Goal: Task Accomplishment & Management: Complete application form

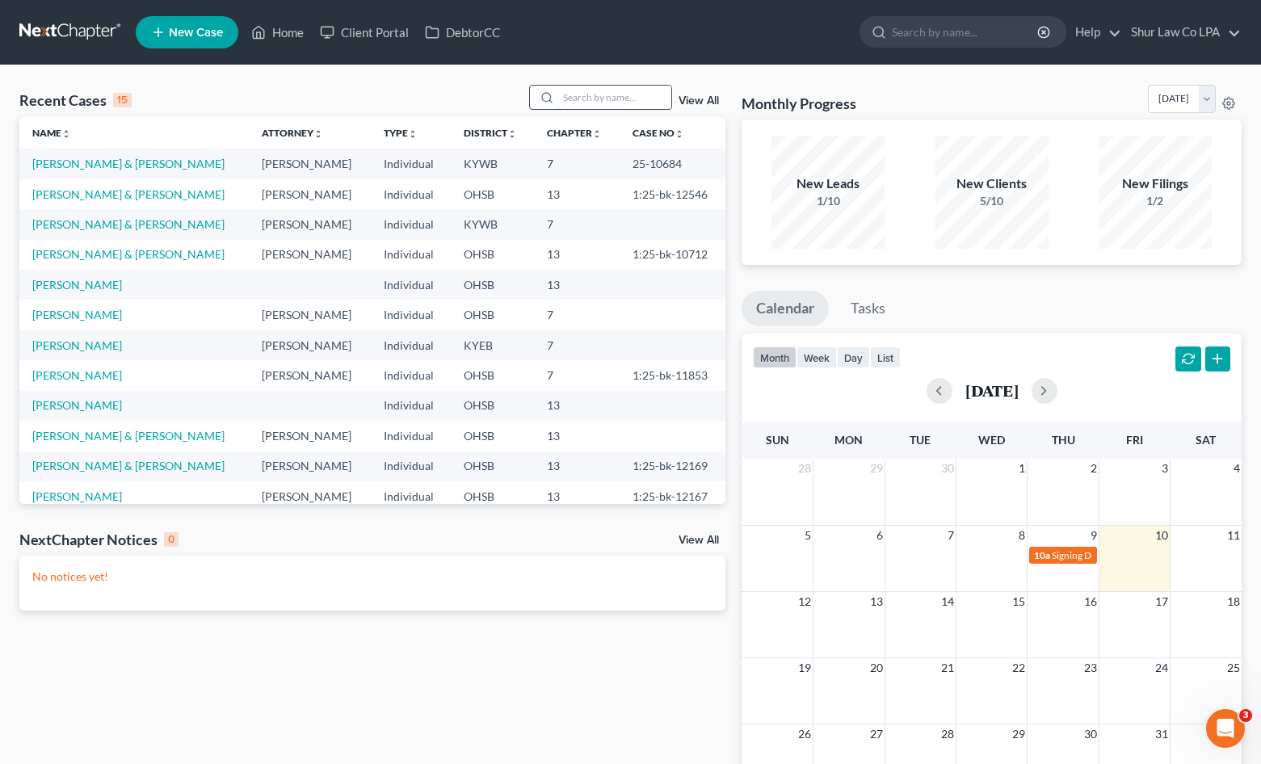
click at [632, 99] on input "search" at bounding box center [614, 97] width 113 height 23
type input "[PERSON_NAME]"
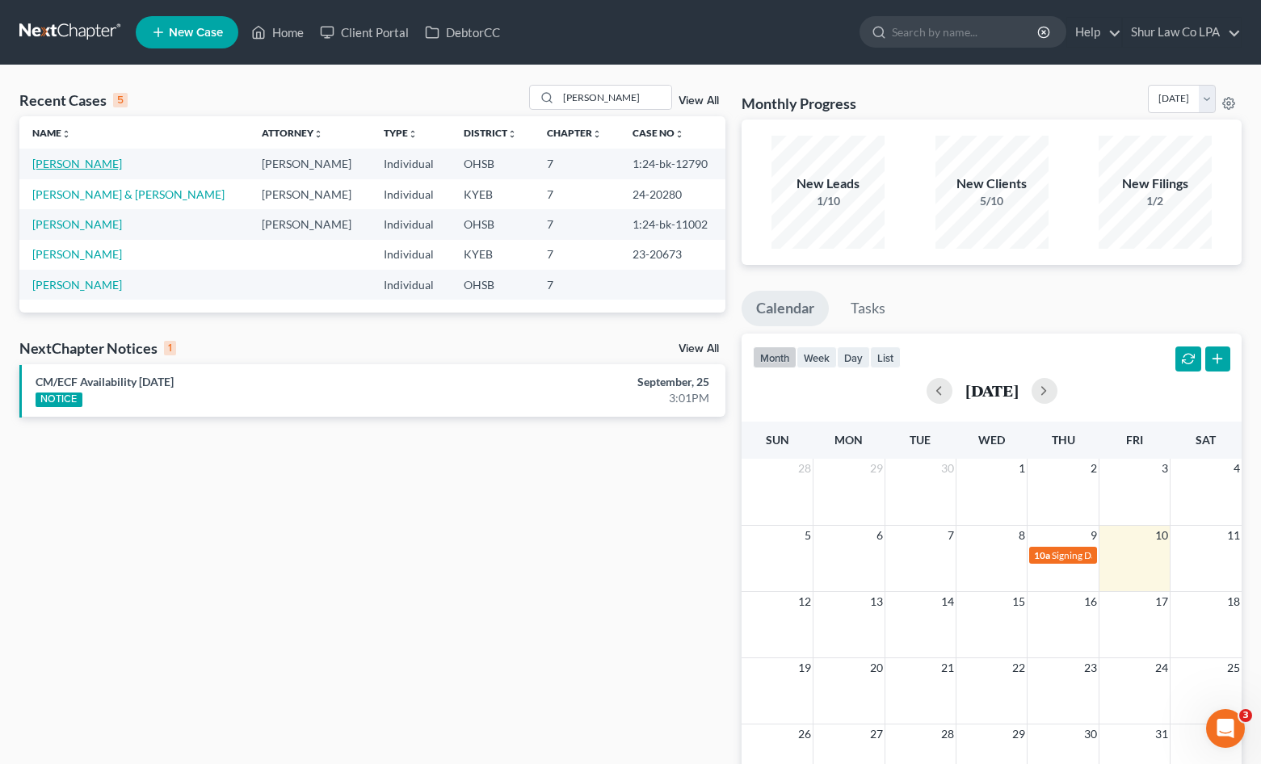
click at [85, 162] on link "[PERSON_NAME]" at bounding box center [77, 164] width 90 height 14
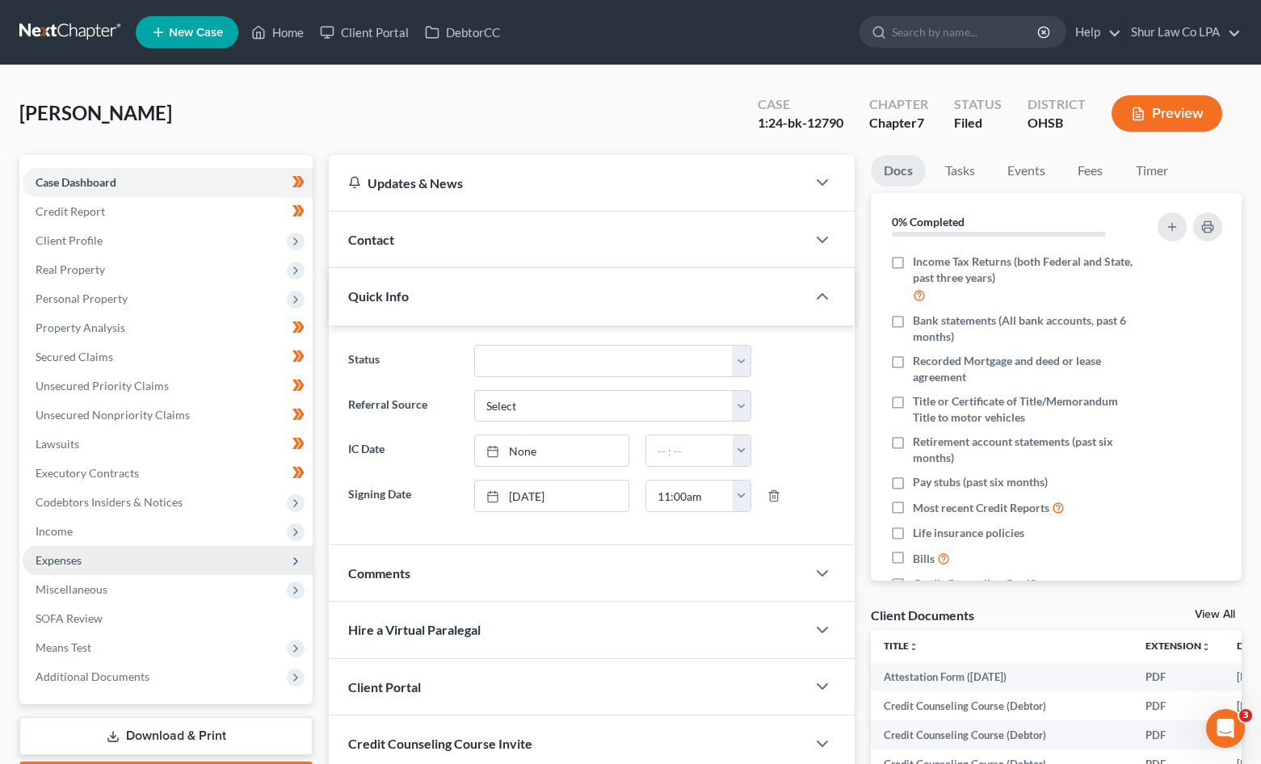
click at [69, 549] on span "Expenses" at bounding box center [168, 560] width 290 height 29
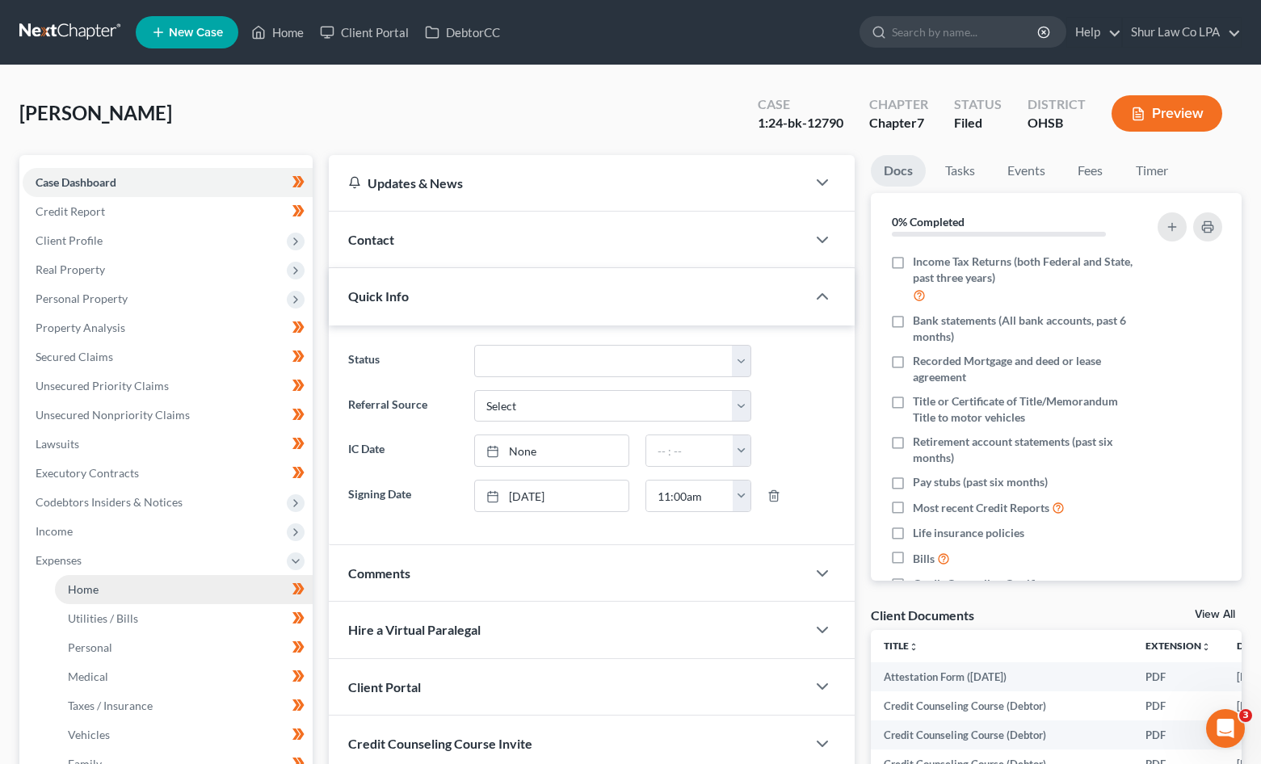
click at [83, 586] on span "Home" at bounding box center [83, 589] width 31 height 14
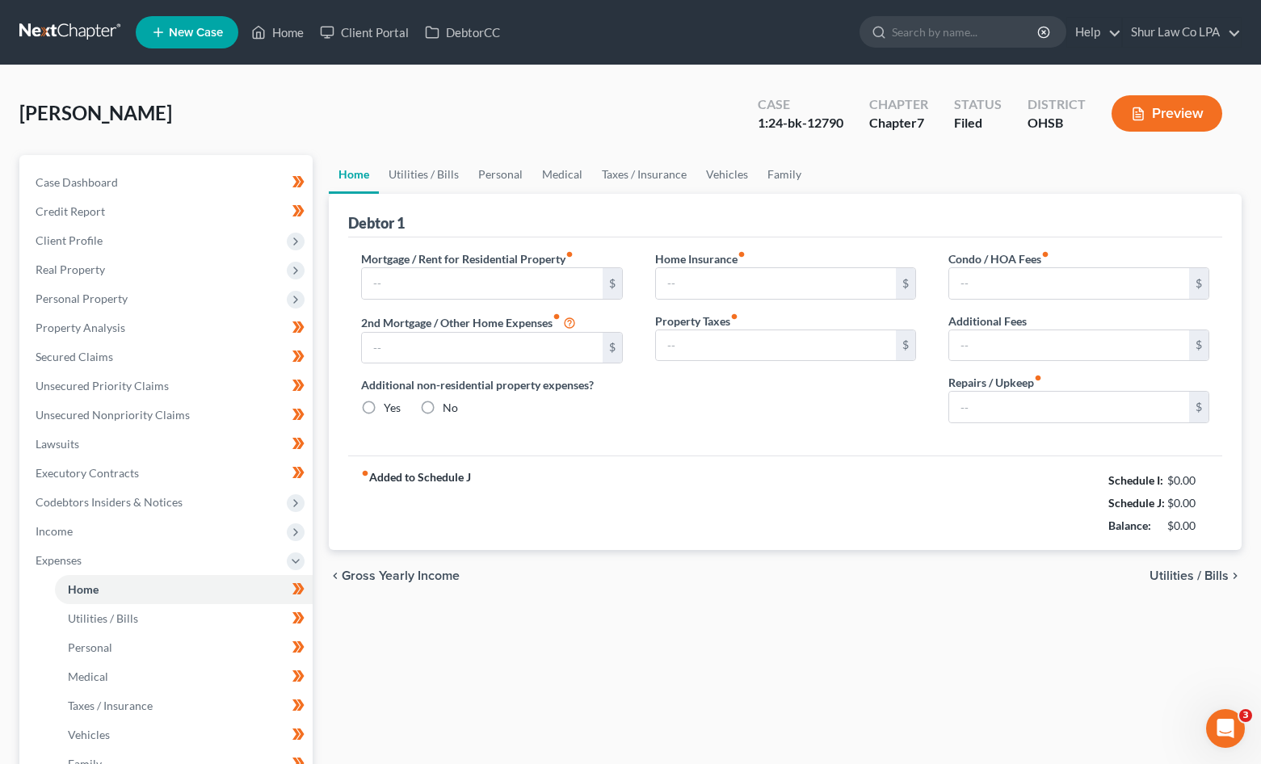
type input "1,215.00"
type input "479.97"
radio input "true"
type input "37.50"
type input "60.00"
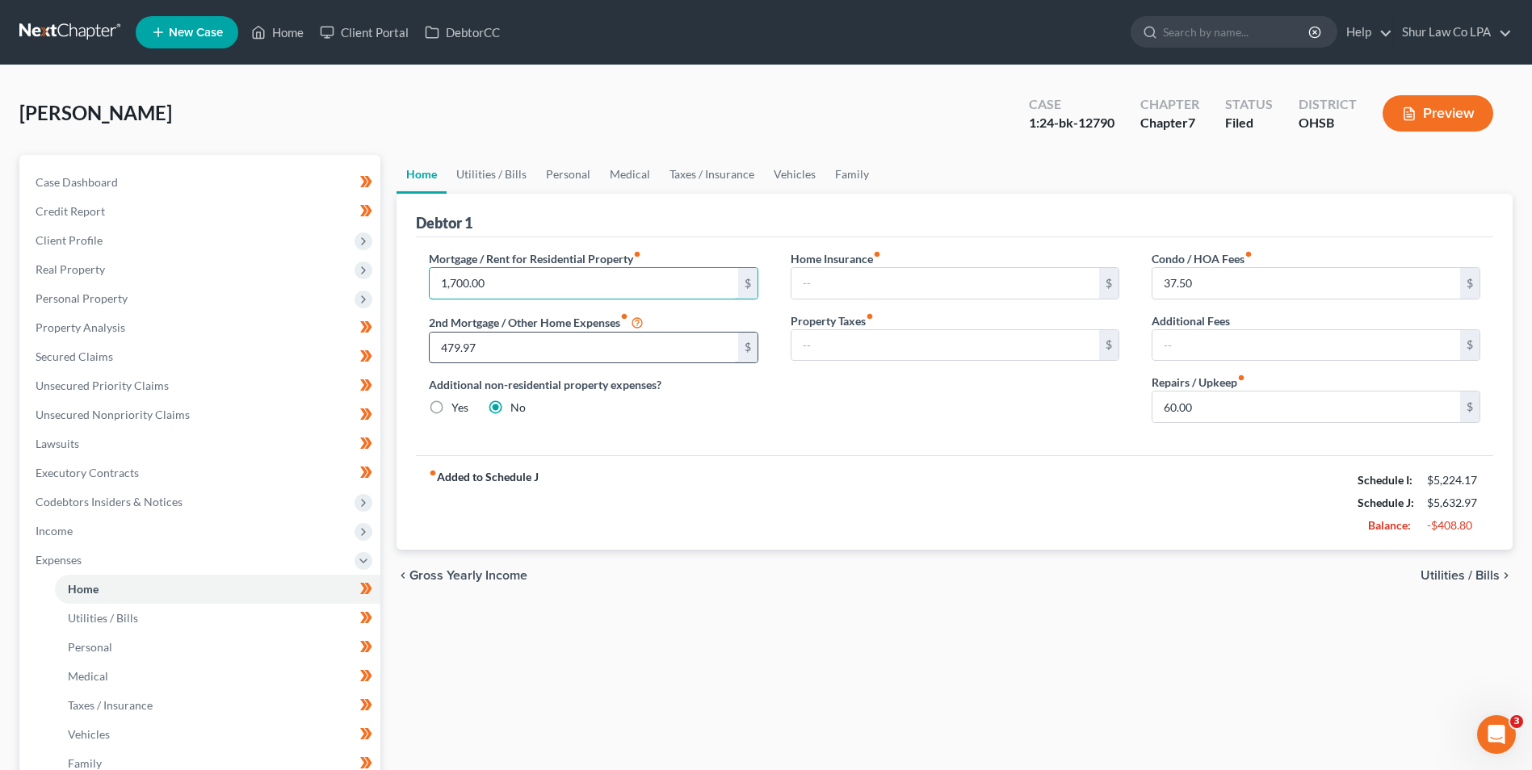
type input "1,700.00"
click at [493, 338] on input "479.97" at bounding box center [584, 348] width 308 height 31
click at [654, 443] on div "Mortgage / Rent for Residential Property fiber_manual_record 1,700.00 $ 2nd Mor…" at bounding box center [954, 346] width 1077 height 218
click at [1215, 284] on input "37.50" at bounding box center [1306, 283] width 308 height 31
click at [1204, 405] on input "60.00" at bounding box center [1306, 407] width 308 height 31
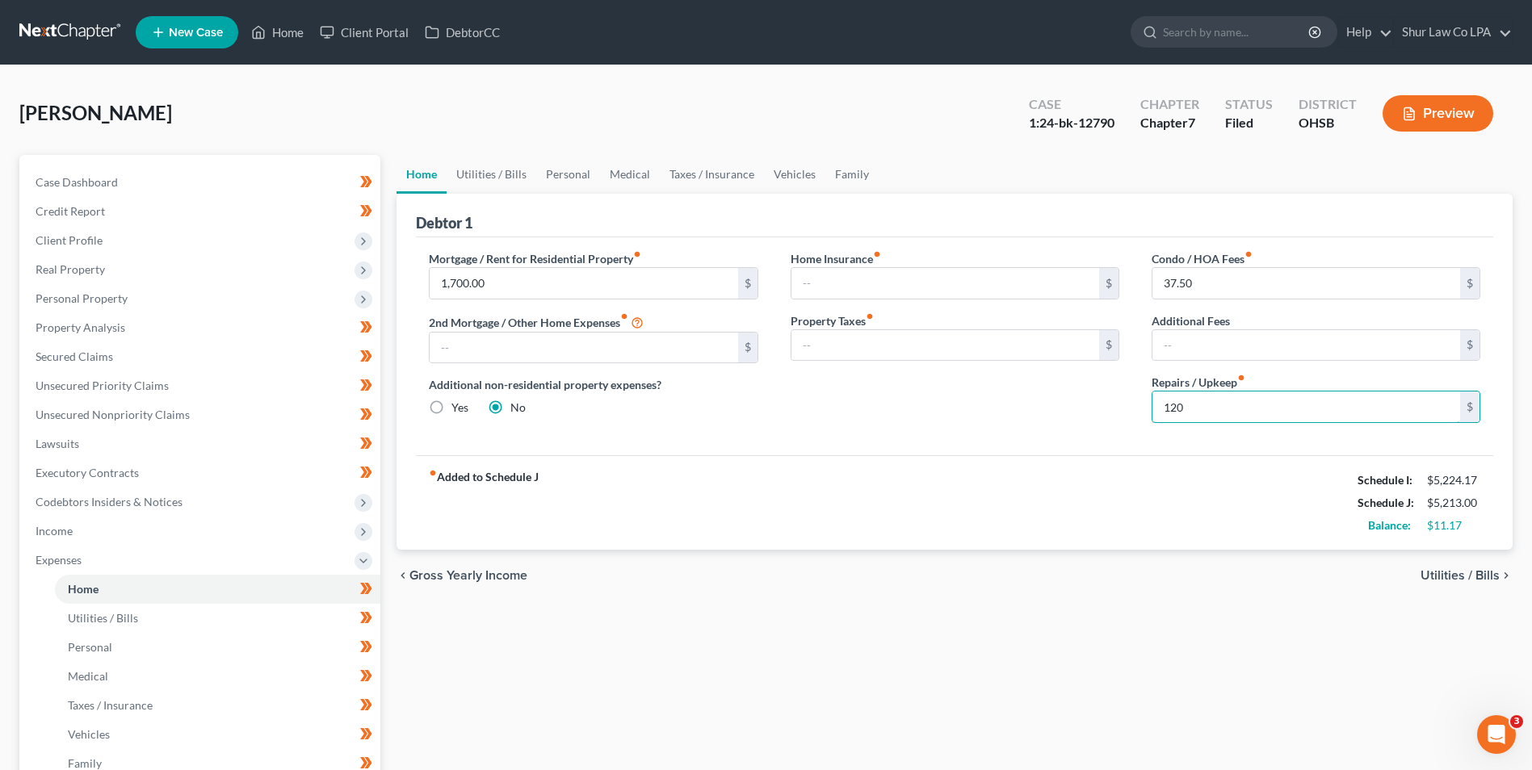
type input "120"
click at [1066, 480] on div "fiber_manual_record Added to Schedule J Schedule I: $5,224.17 Schedule J: $5,21…" at bounding box center [954, 502] width 1077 height 94
click at [1139, 512] on div "fiber_manual_record Added to Schedule J Schedule I: $5,224.17 Schedule J: $5,21…" at bounding box center [954, 502] width 1077 height 94
click at [507, 175] on link "Utilities / Bills" at bounding box center [492, 174] width 90 height 39
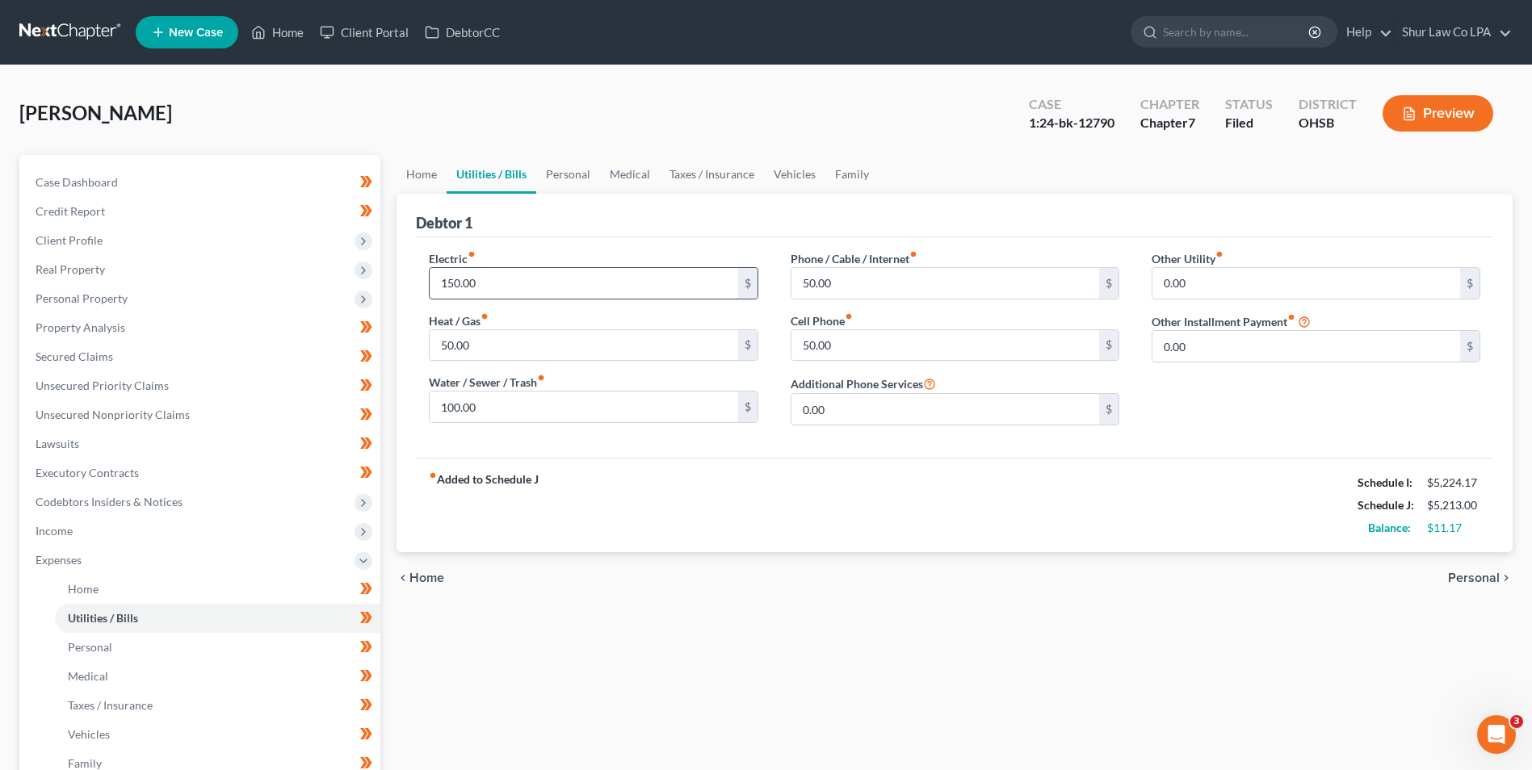
click at [492, 283] on input "150.00" at bounding box center [584, 283] width 308 height 31
type input "350"
click at [540, 258] on div "Electric fiber_manual_record 350 $" at bounding box center [593, 274] width 329 height 49
click at [484, 369] on div "Electric fiber_manual_record 350 $ Heat / Gas fiber_manual_record 50.00 $ Water…" at bounding box center [593, 344] width 361 height 188
click at [494, 413] on input "100.00" at bounding box center [584, 407] width 308 height 31
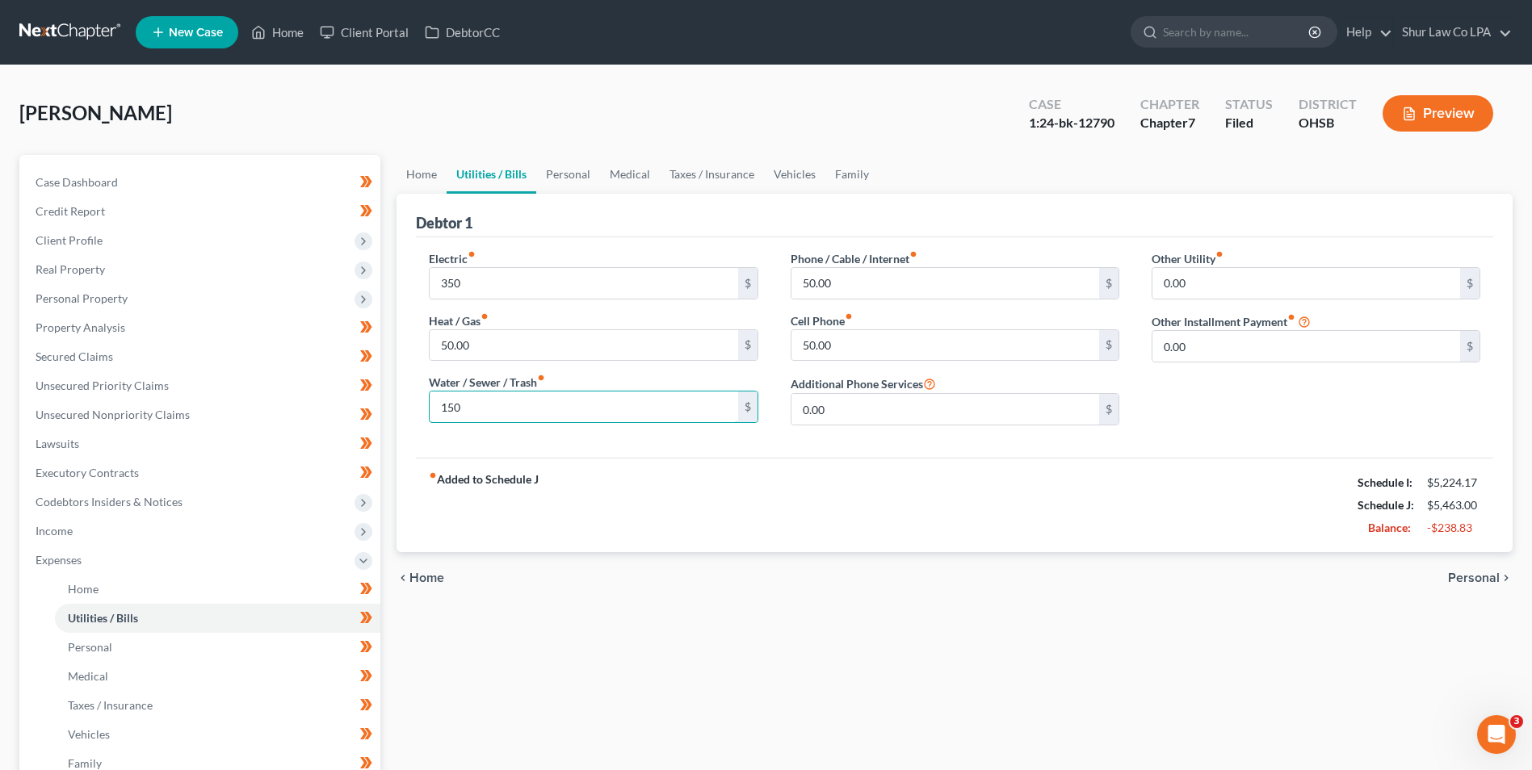
type input "150"
click at [690, 475] on div "fiber_manual_record Added to Schedule J Schedule I: $5,224.17 Schedule J: $5,46…" at bounding box center [954, 505] width 1077 height 94
click at [420, 170] on link "Home" at bounding box center [422, 174] width 50 height 39
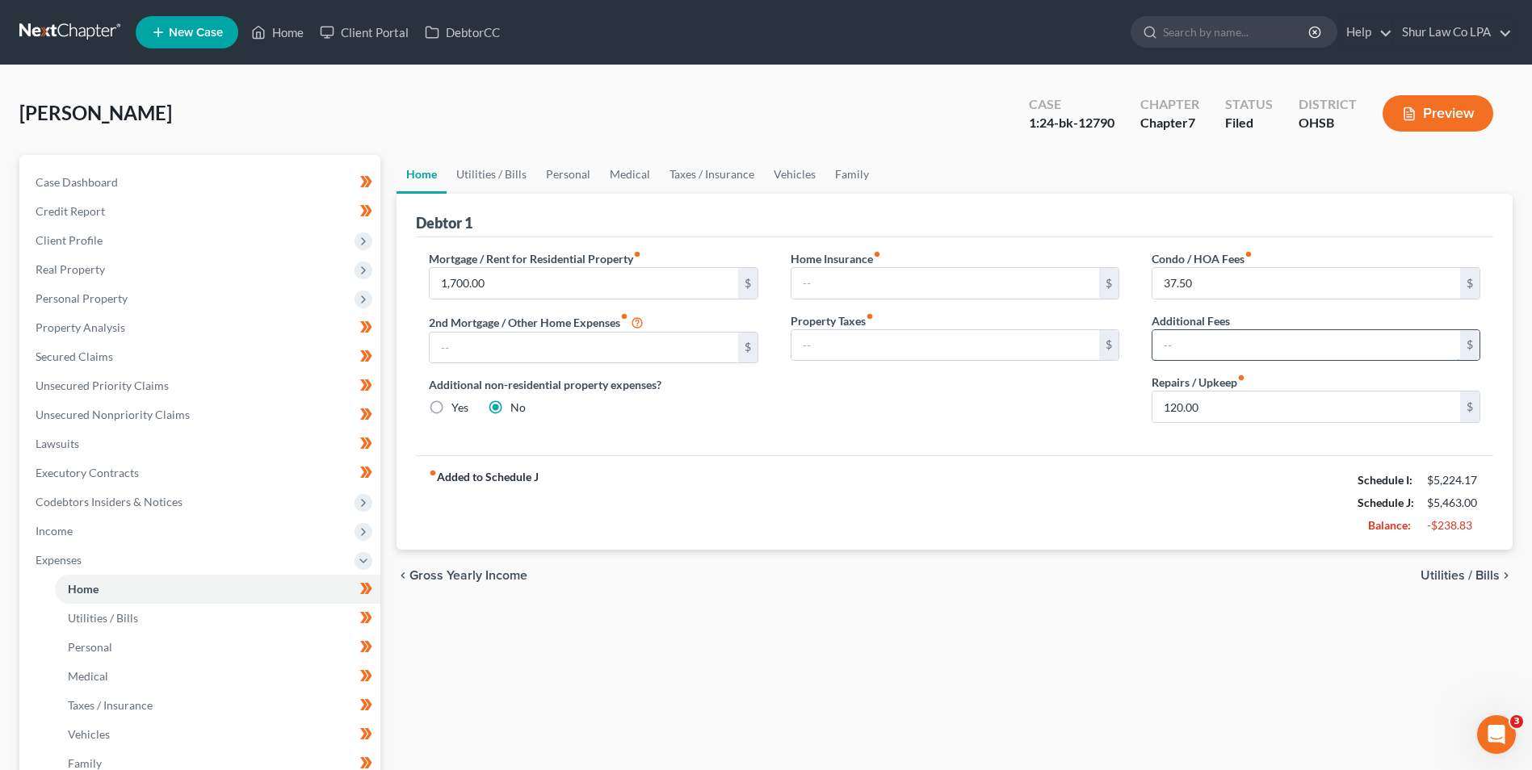
click at [1209, 348] on input "text" at bounding box center [1306, 345] width 308 height 31
type input "0"
type input "40"
click at [1059, 424] on div "Home Insurance fiber_manual_record $ Property Taxes fiber_manual_record $" at bounding box center [954, 343] width 361 height 186
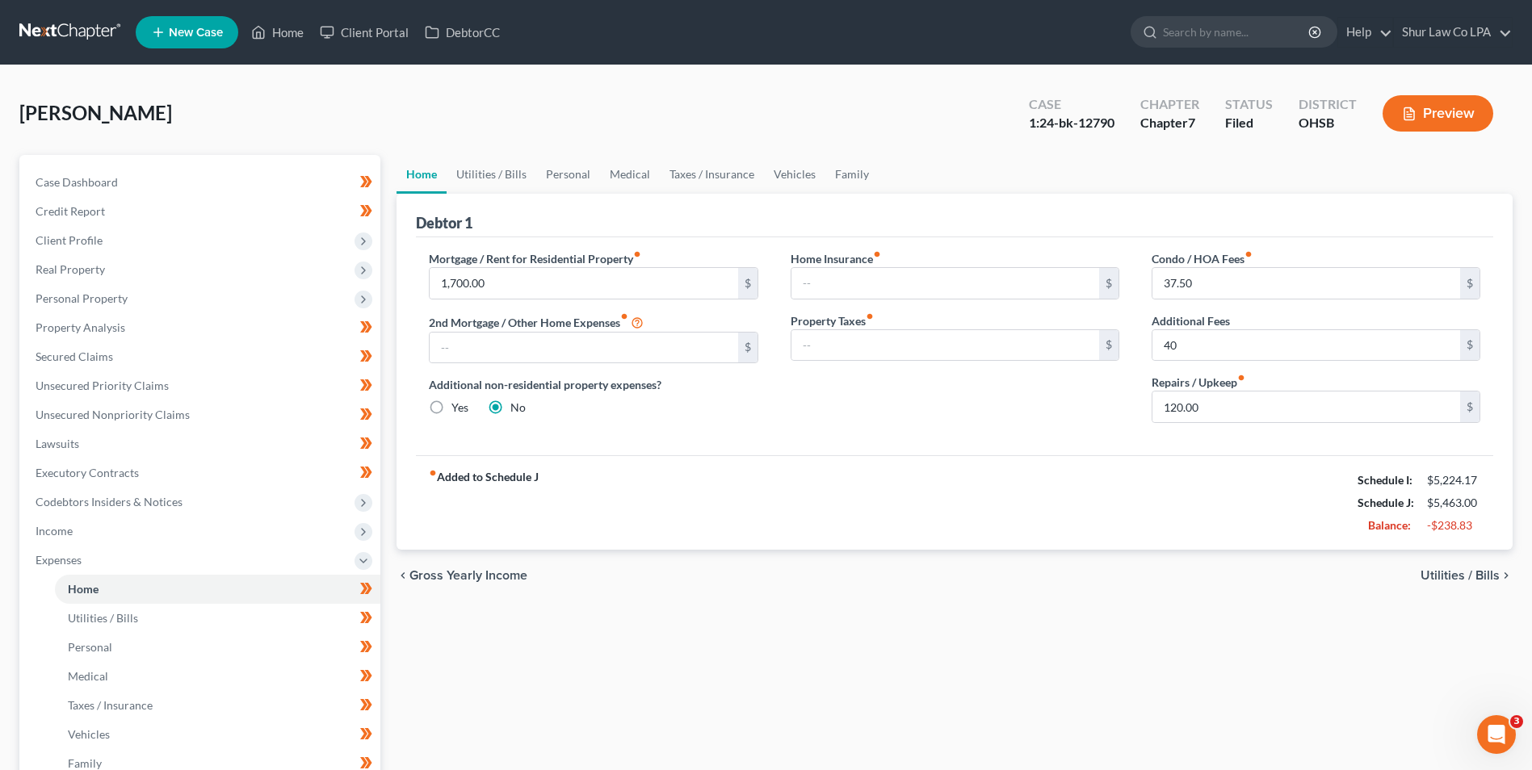
click at [948, 378] on div "Home Insurance fiber_manual_record $ Property Taxes fiber_manual_record $" at bounding box center [954, 343] width 361 height 186
click at [482, 170] on link "Utilities / Bills" at bounding box center [492, 174] width 90 height 39
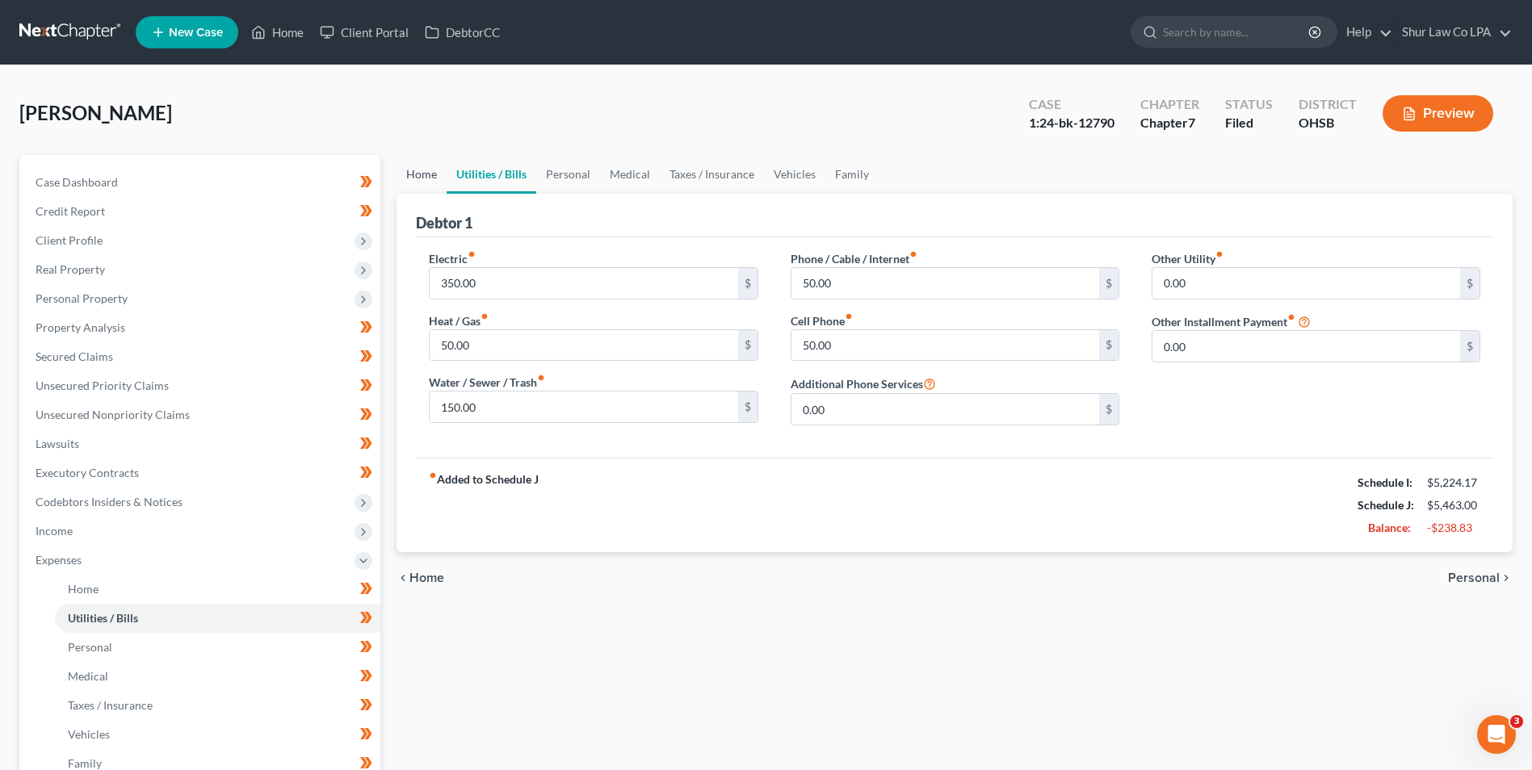
click at [414, 172] on link "Home" at bounding box center [422, 174] width 50 height 39
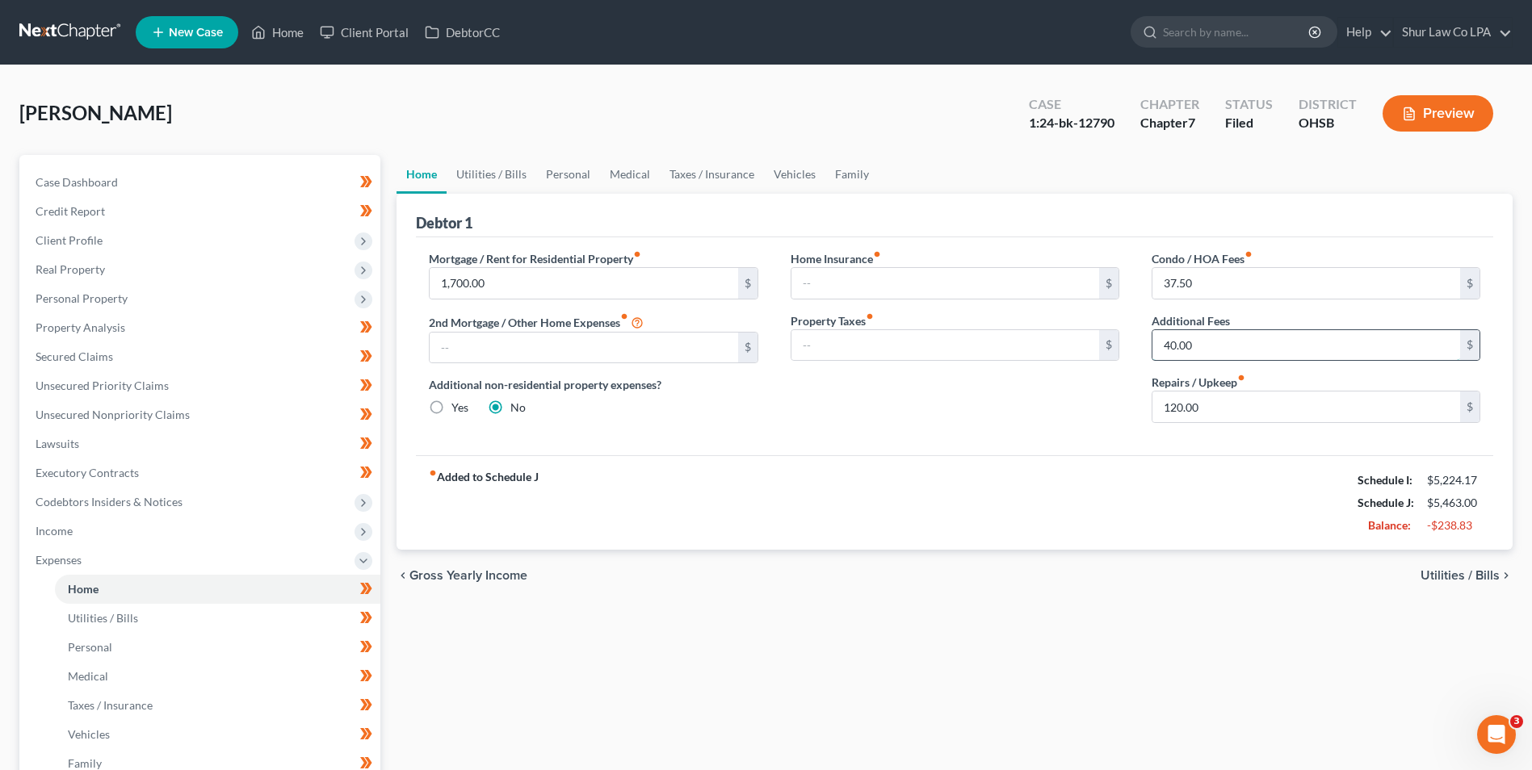
click at [1245, 352] on input "40.00" at bounding box center [1306, 345] width 308 height 31
type input "80"
click at [838, 474] on div "fiber_manual_record Added to Schedule J Schedule I: $5,224.17 Schedule J: $5,46…" at bounding box center [954, 502] width 1077 height 94
click at [489, 171] on link "Utilities / Bills" at bounding box center [492, 174] width 90 height 39
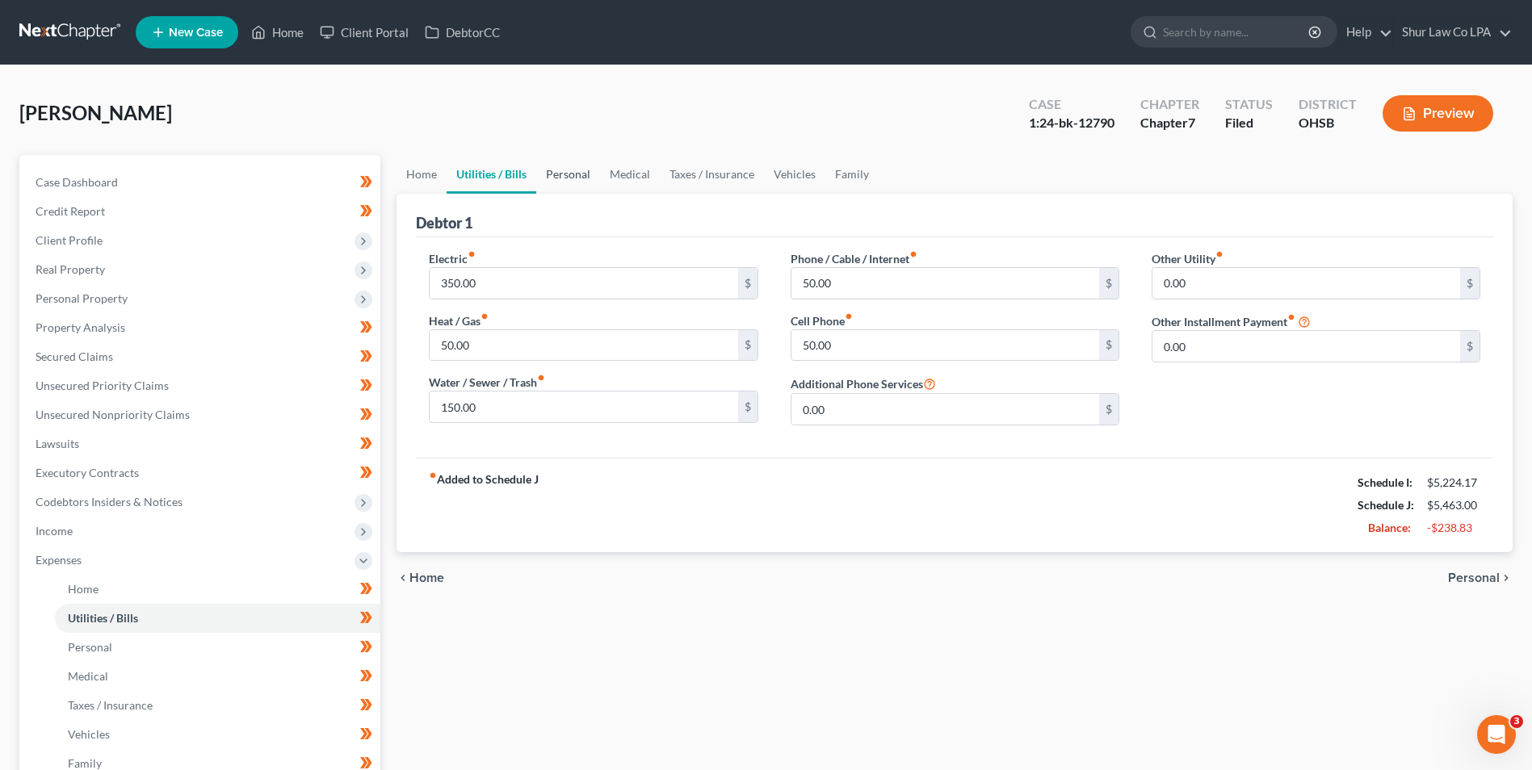
click at [580, 172] on link "Personal" at bounding box center [568, 174] width 64 height 39
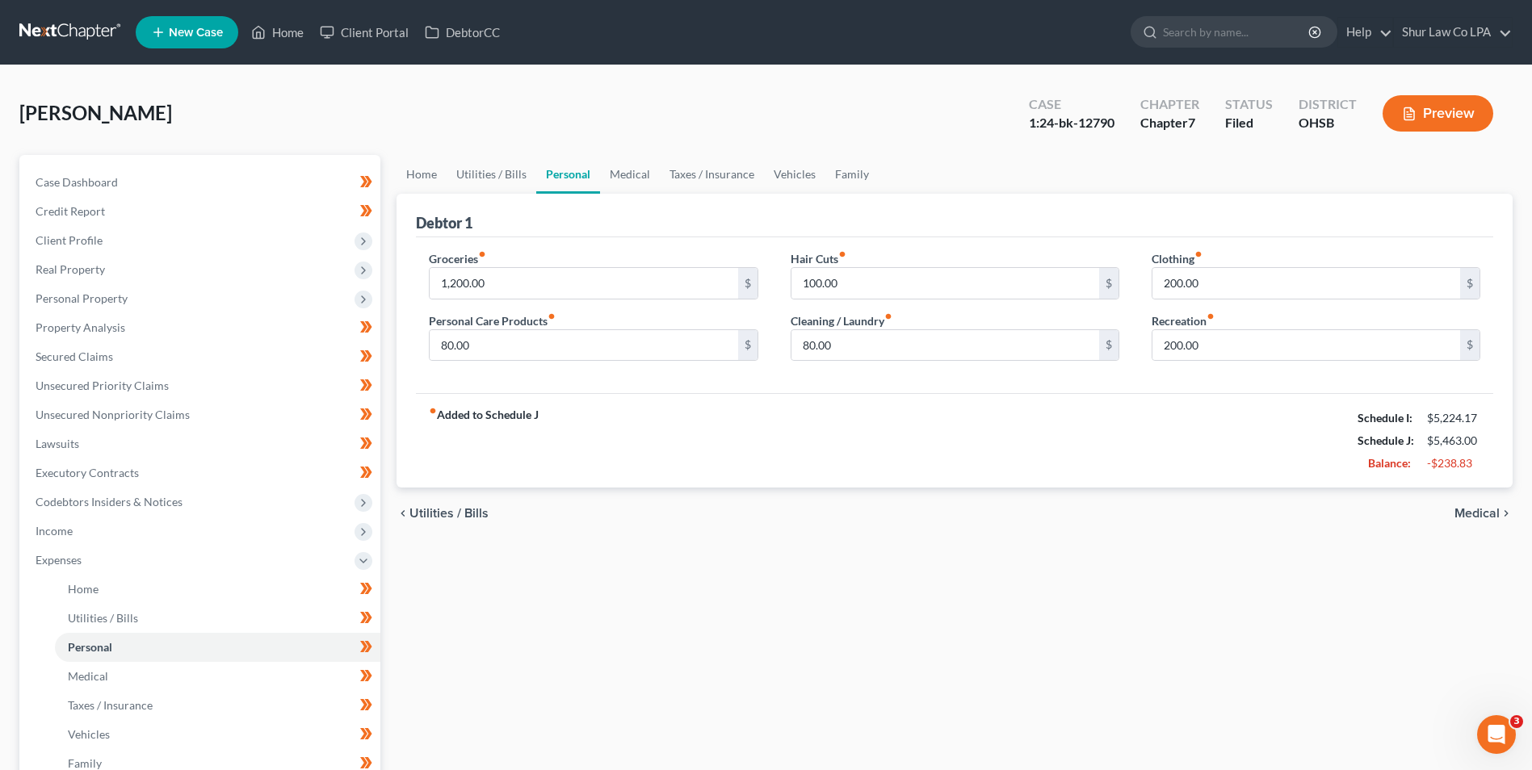
click at [609, 404] on div "fiber_manual_record Added to Schedule J Schedule I: $5,224.17 Schedule J: $5,46…" at bounding box center [954, 440] width 1077 height 94
click at [861, 286] on input "100.00" at bounding box center [945, 283] width 308 height 31
click at [855, 285] on input "100.00" at bounding box center [945, 283] width 308 height 31
click at [855, 283] on input "100.00" at bounding box center [945, 283] width 308 height 31
type input "1"
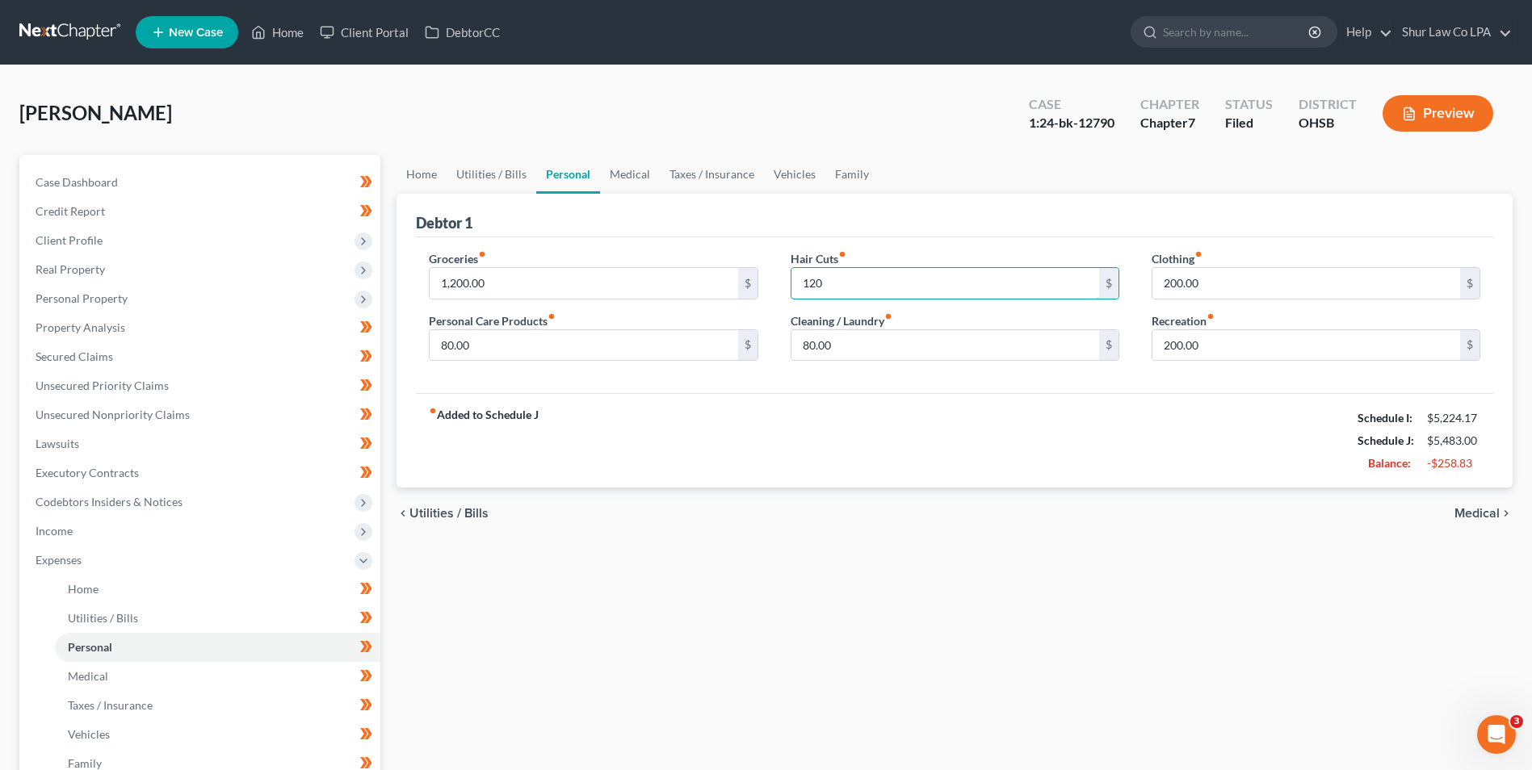
type input "120"
click at [1030, 409] on div "fiber_manual_record Added to Schedule J Schedule I: $5,224.17 Schedule J: $5,48…" at bounding box center [954, 440] width 1077 height 94
click at [639, 170] on link "Medical" at bounding box center [630, 174] width 60 height 39
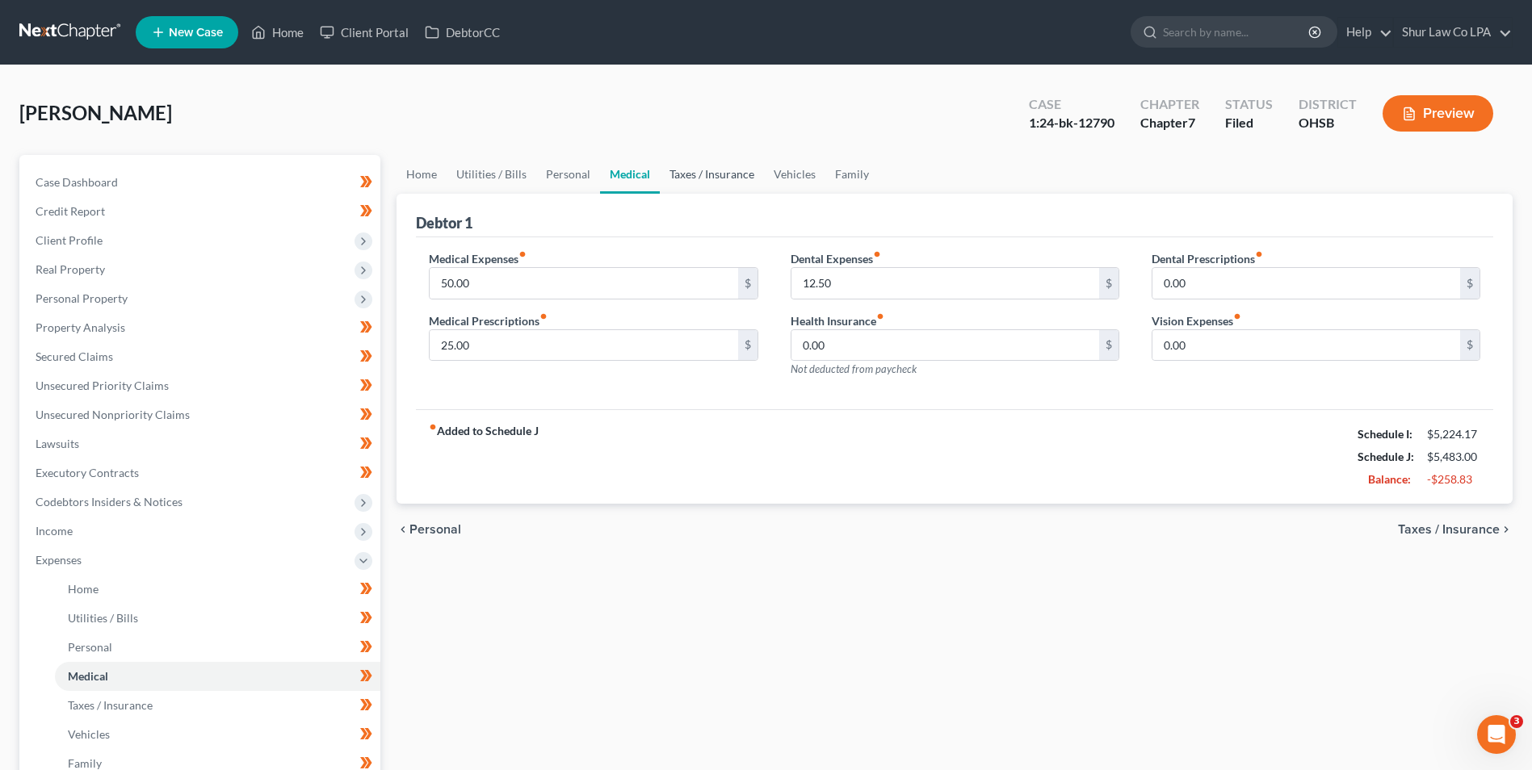
click at [727, 171] on link "Taxes / Insurance" at bounding box center [712, 174] width 104 height 39
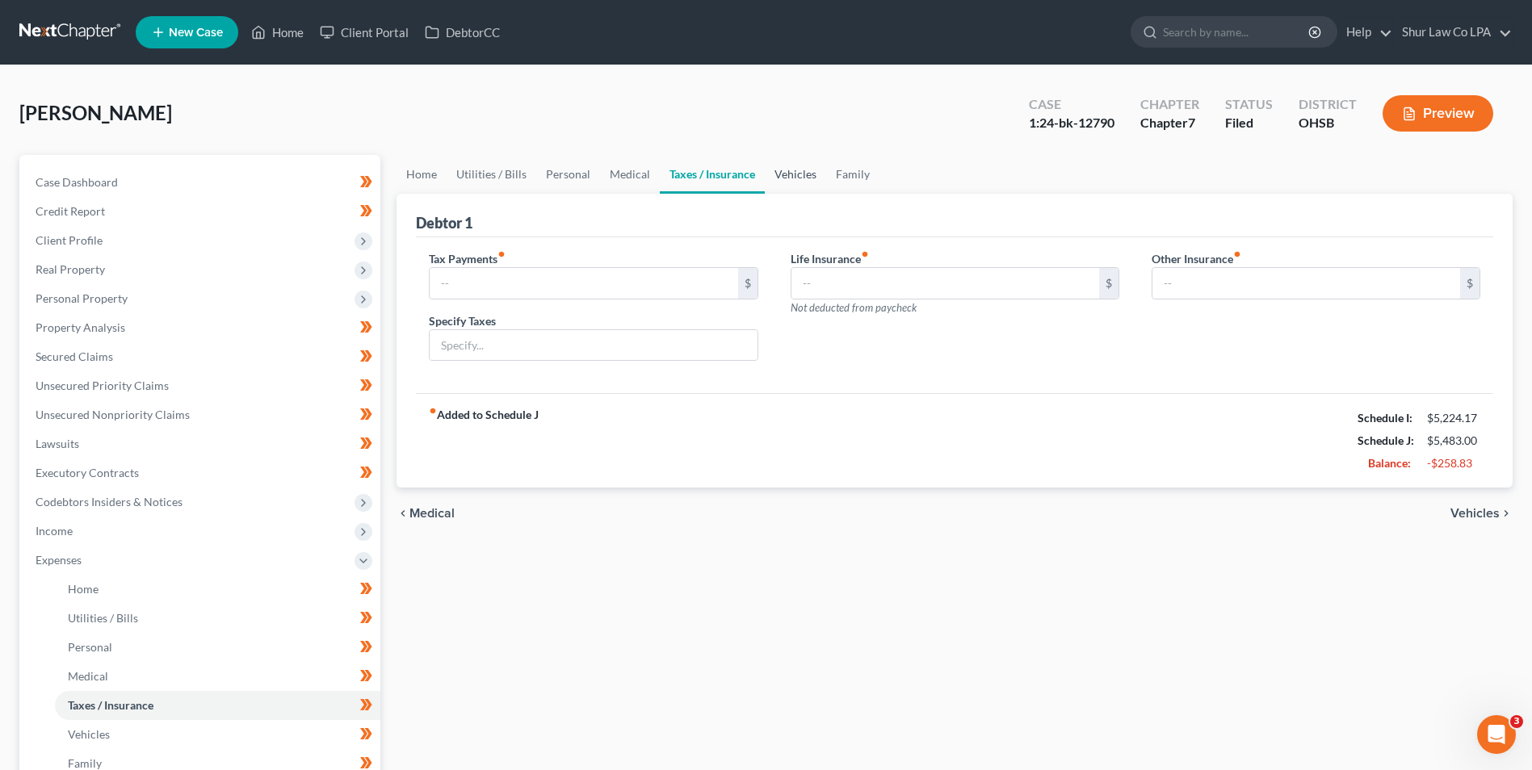
click at [792, 173] on link "Vehicles" at bounding box center [795, 174] width 61 height 39
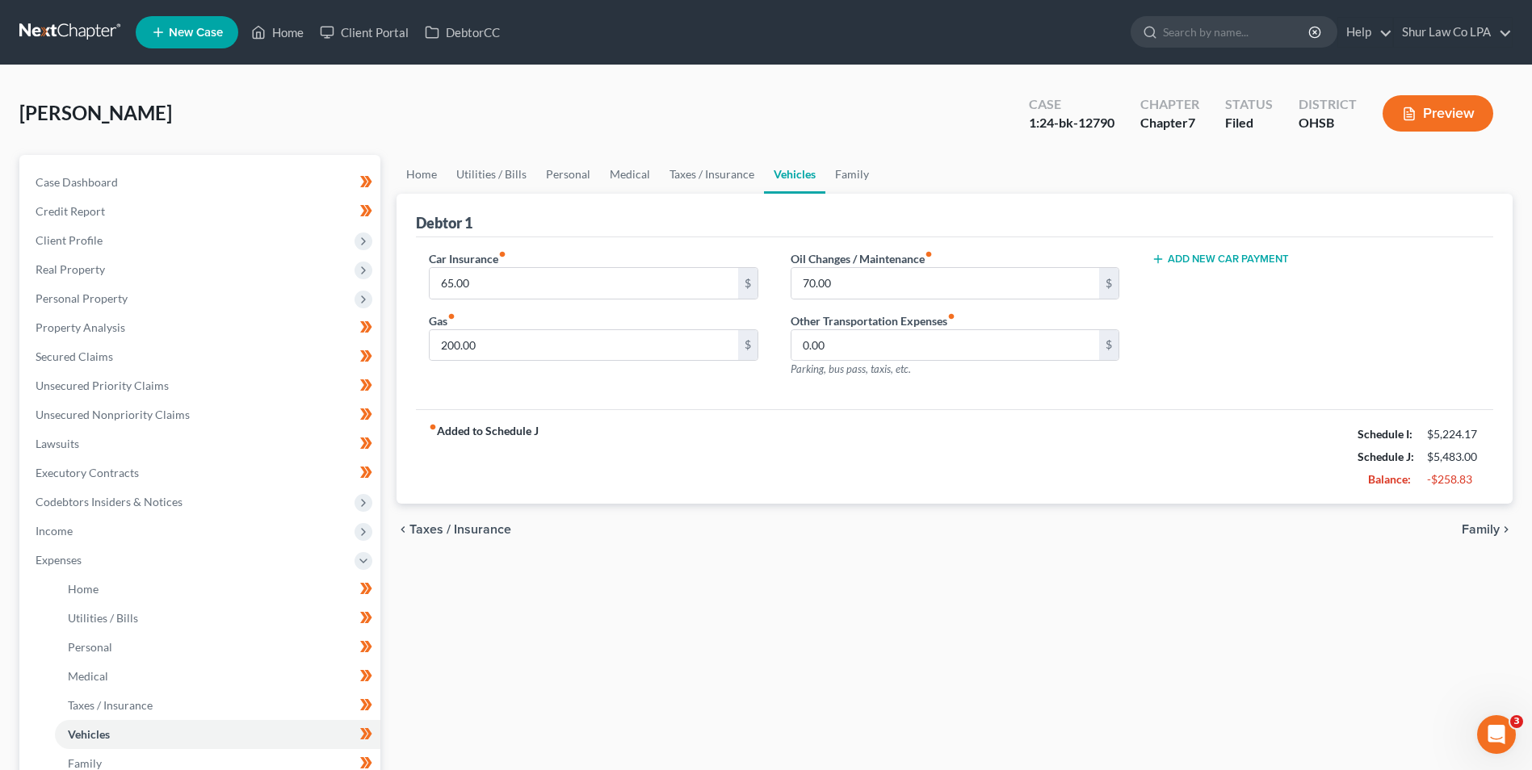
click at [1210, 257] on button "Add New Car Payment" at bounding box center [1220, 259] width 137 height 13
click at [1240, 281] on input "text" at bounding box center [1291, 283] width 279 height 31
type input "300"
click at [1230, 416] on div "fiber_manual_record Added to Schedule J Schedule I: $5,224.17 Schedule J: $5,48…" at bounding box center [954, 456] width 1077 height 94
click at [884, 293] on input "70.00" at bounding box center [945, 283] width 308 height 31
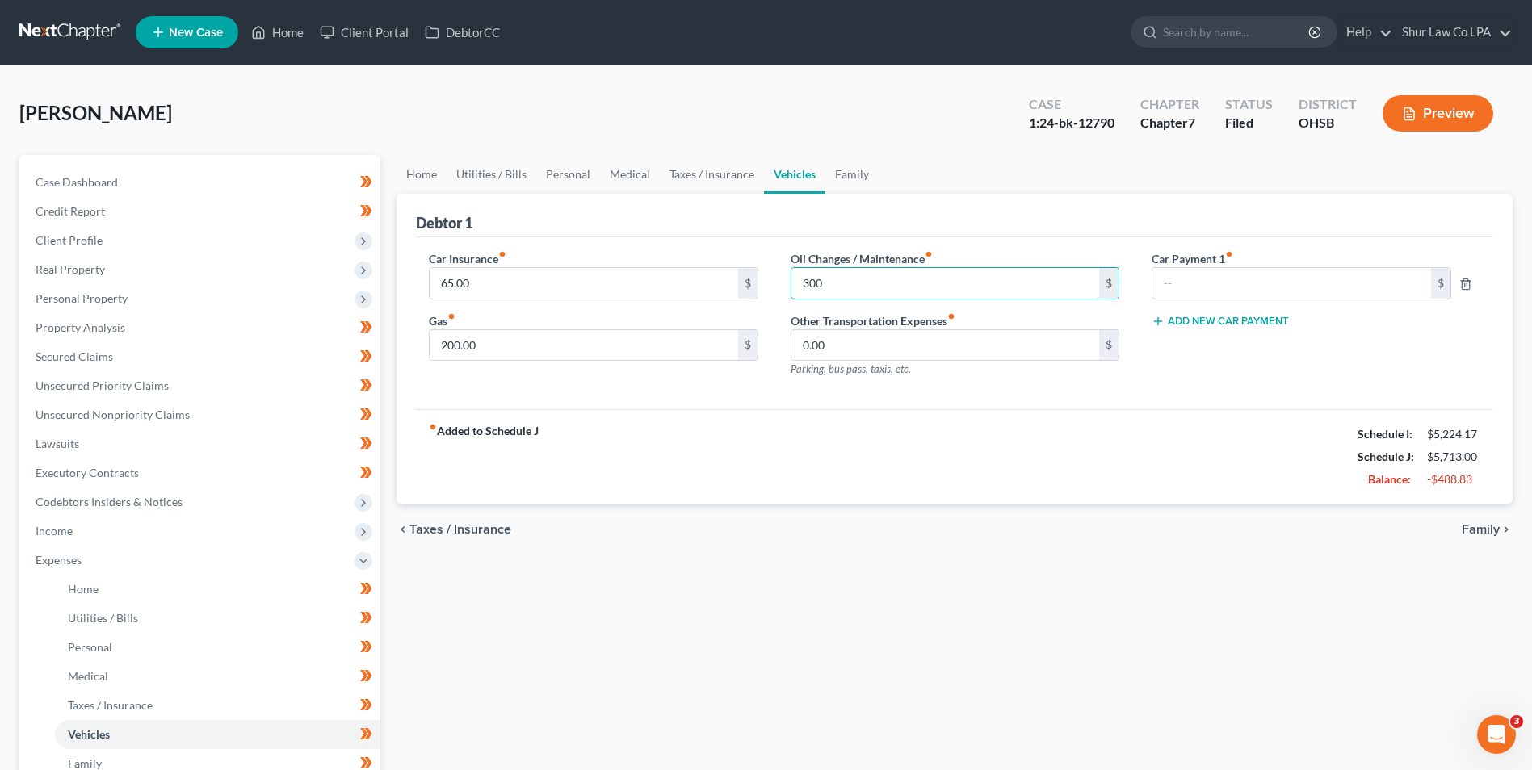
type input "300"
click at [1208, 388] on div "Car Payment 1 fiber_manual_record $ Add New Car Payment" at bounding box center [1315, 320] width 361 height 141
click at [859, 175] on link "Family" at bounding box center [851, 174] width 53 height 39
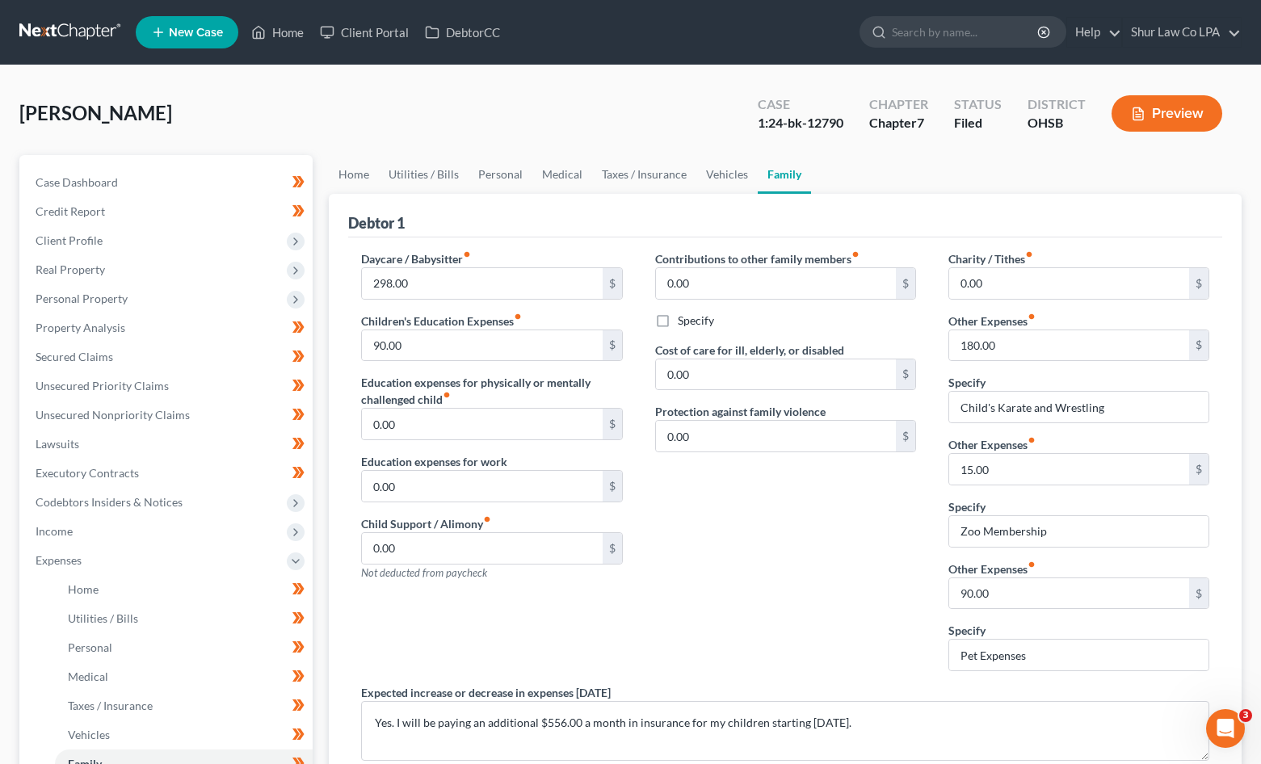
click at [1181, 108] on button "Preview" at bounding box center [1166, 113] width 111 height 36
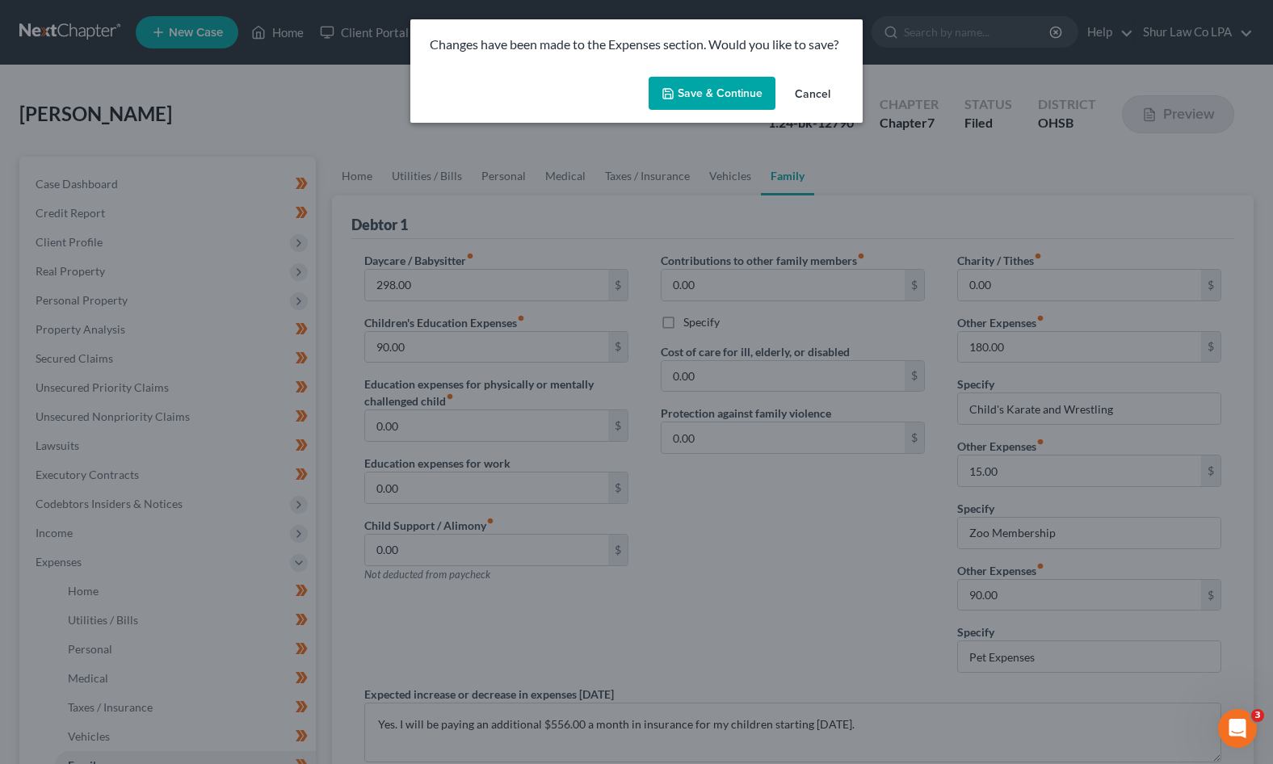
click at [717, 87] on button "Save & Continue" at bounding box center [712, 94] width 127 height 34
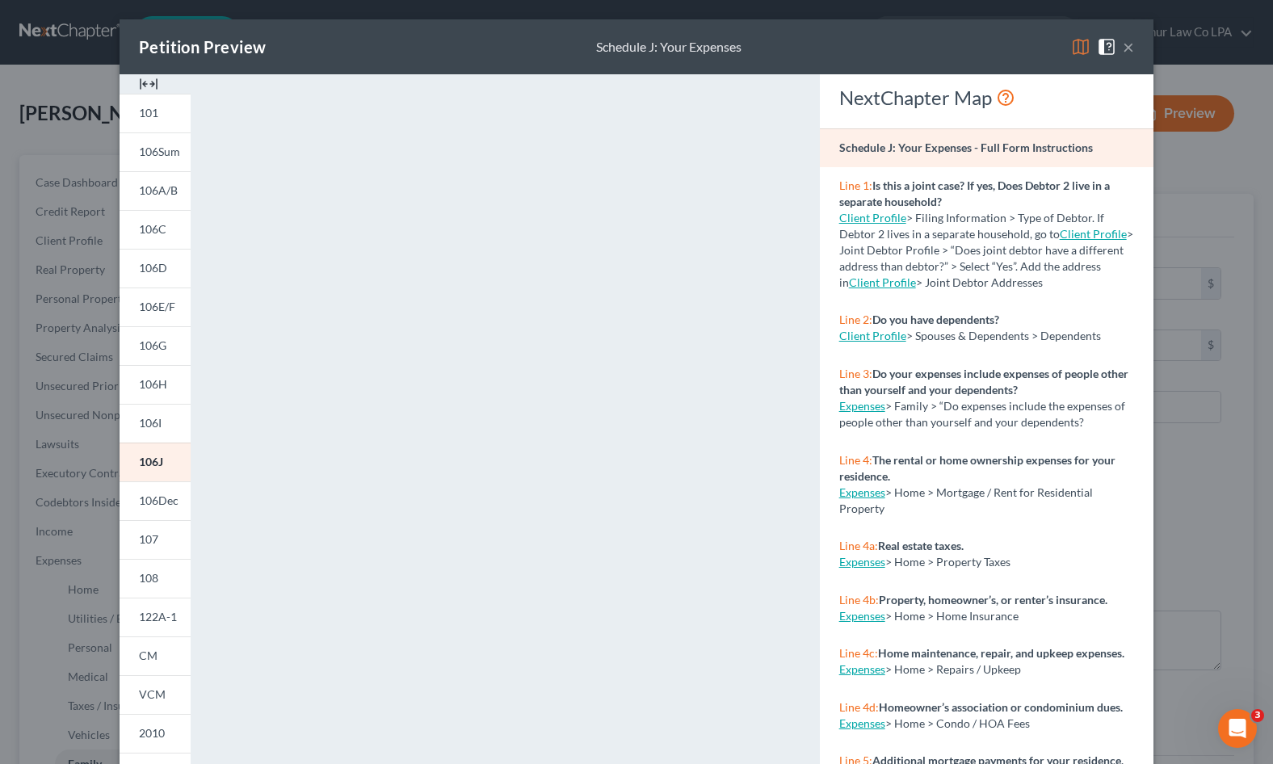
click at [139, 83] on img at bounding box center [148, 83] width 19 height 19
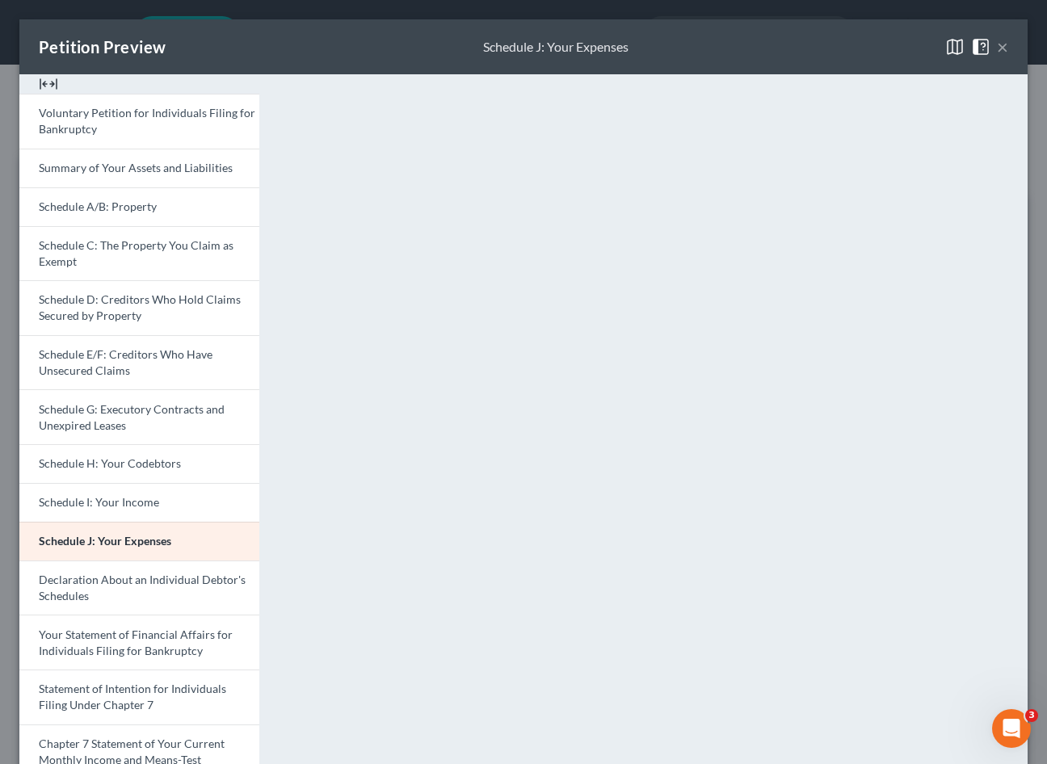
click at [997, 44] on button "×" at bounding box center [1002, 46] width 11 height 19
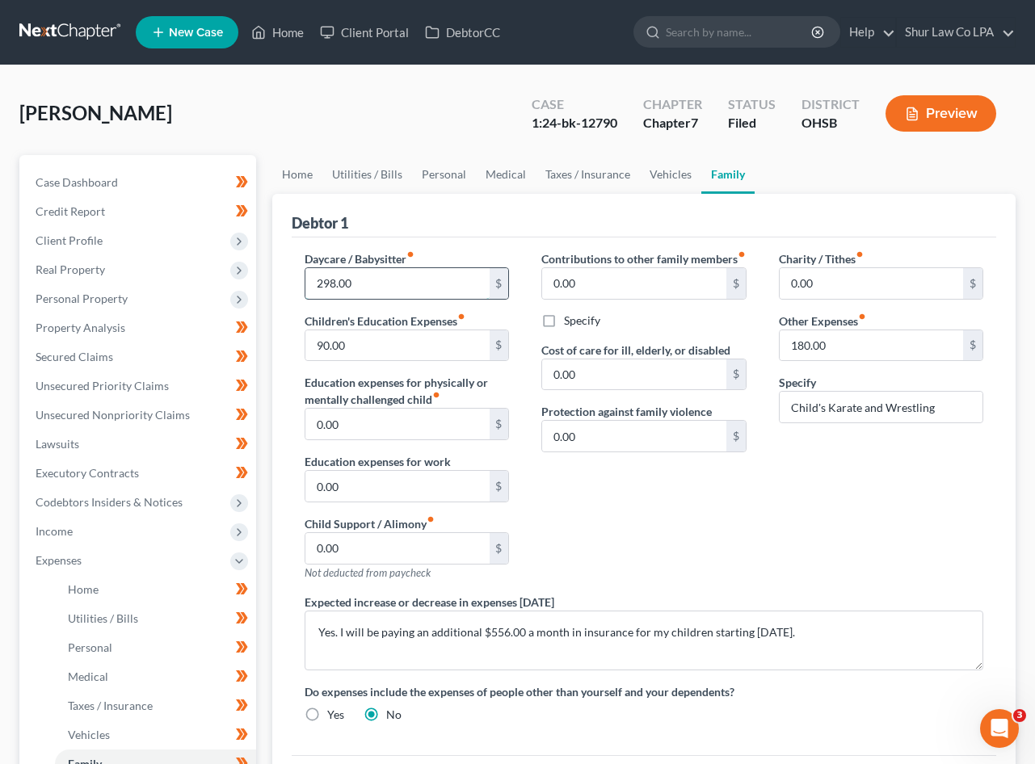
click at [413, 284] on input "298.00" at bounding box center [396, 283] width 183 height 31
click at [741, 527] on div "Contributions to other family members fiber_manual_record 0.00 $ Specify Cost o…" at bounding box center [643, 421] width 237 height 343
